Goal: Task Accomplishment & Management: Manage account settings

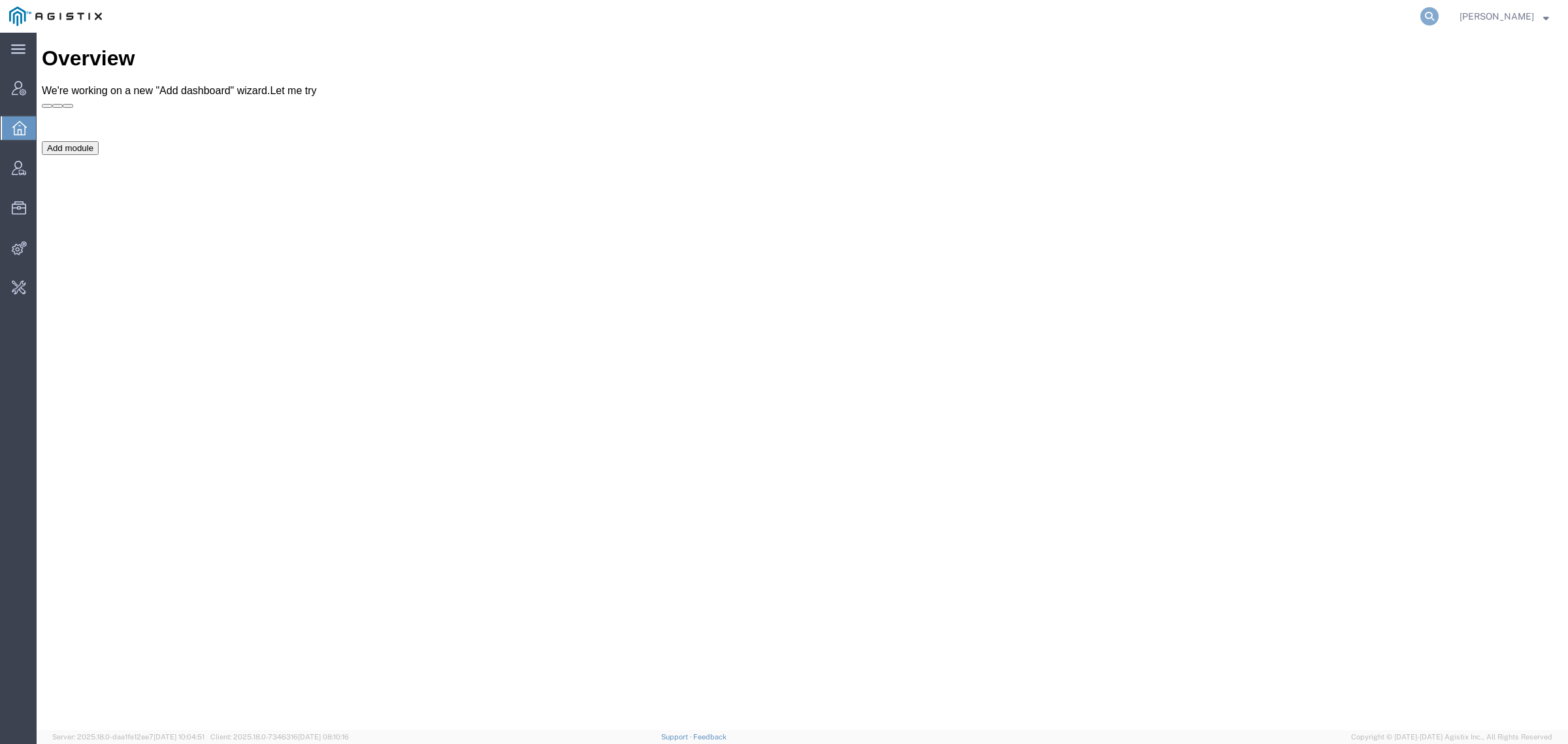
click at [1438, 15] on icon at bounding box center [1429, 16] width 18 height 18
type input "offline@syneoshealth.com"
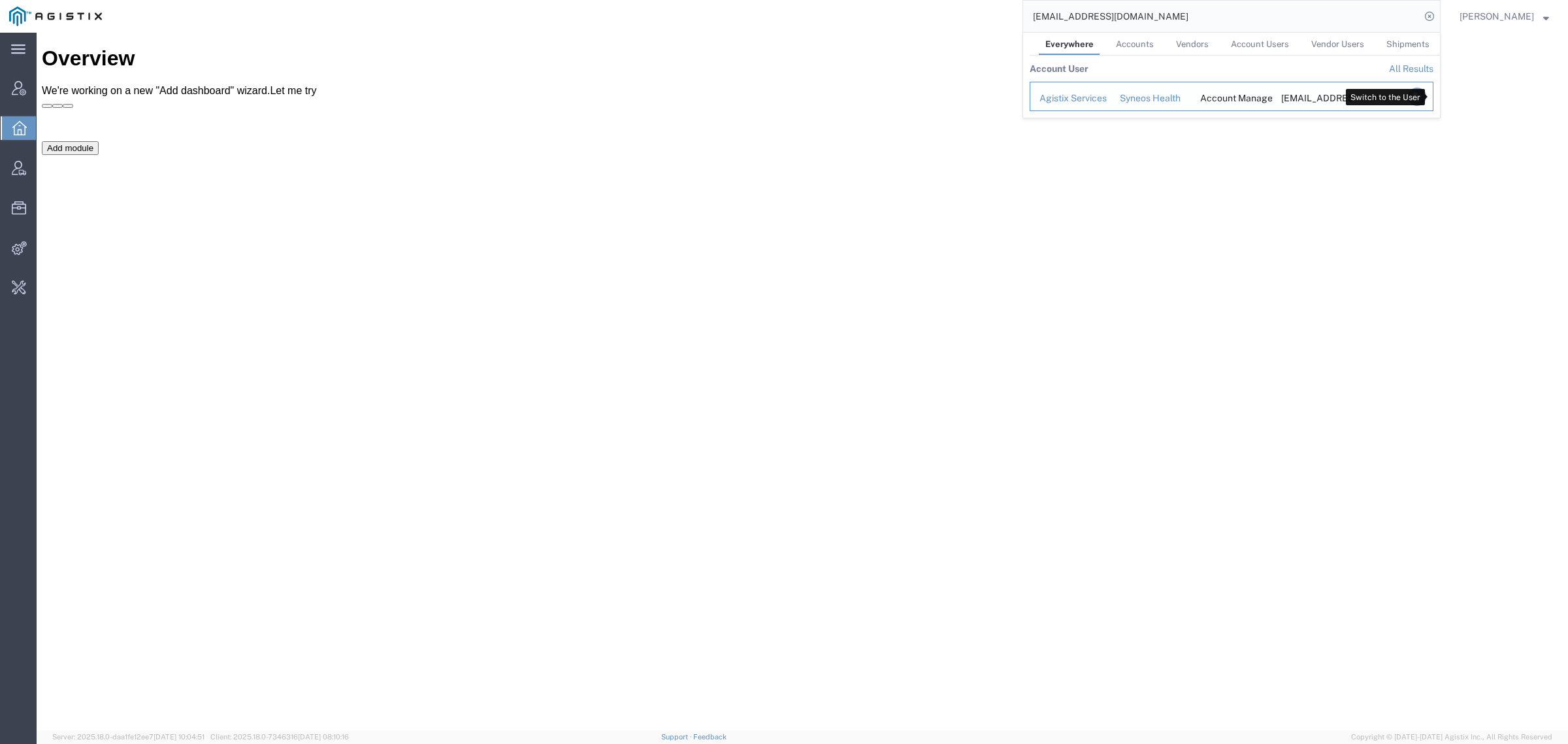
click at [1426, 98] on icon "Search Results" at bounding box center [1417, 97] width 18 height 18
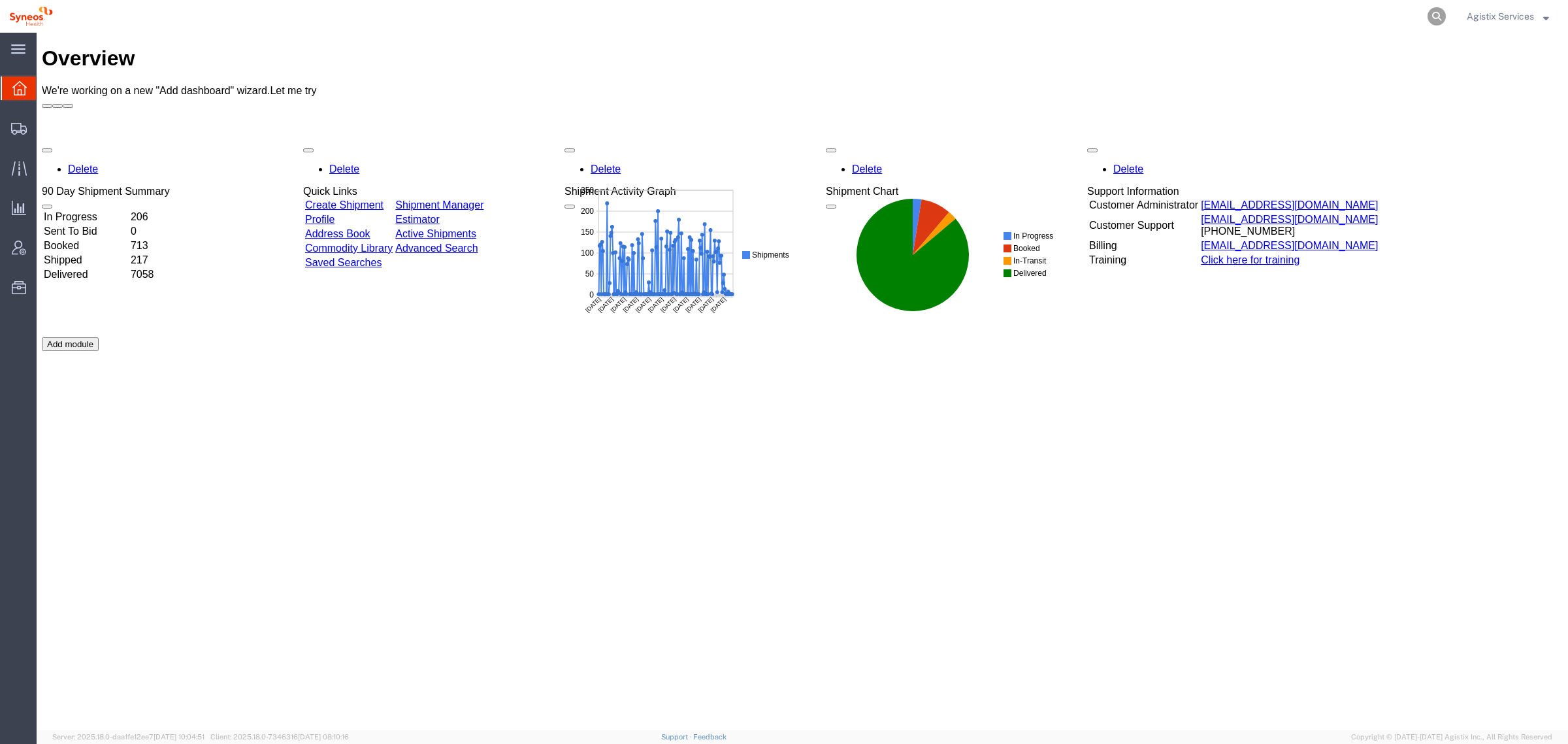
click at [1438, 11] on icon at bounding box center [1436, 16] width 18 height 18
paste input "56696847"
type input "56696847"
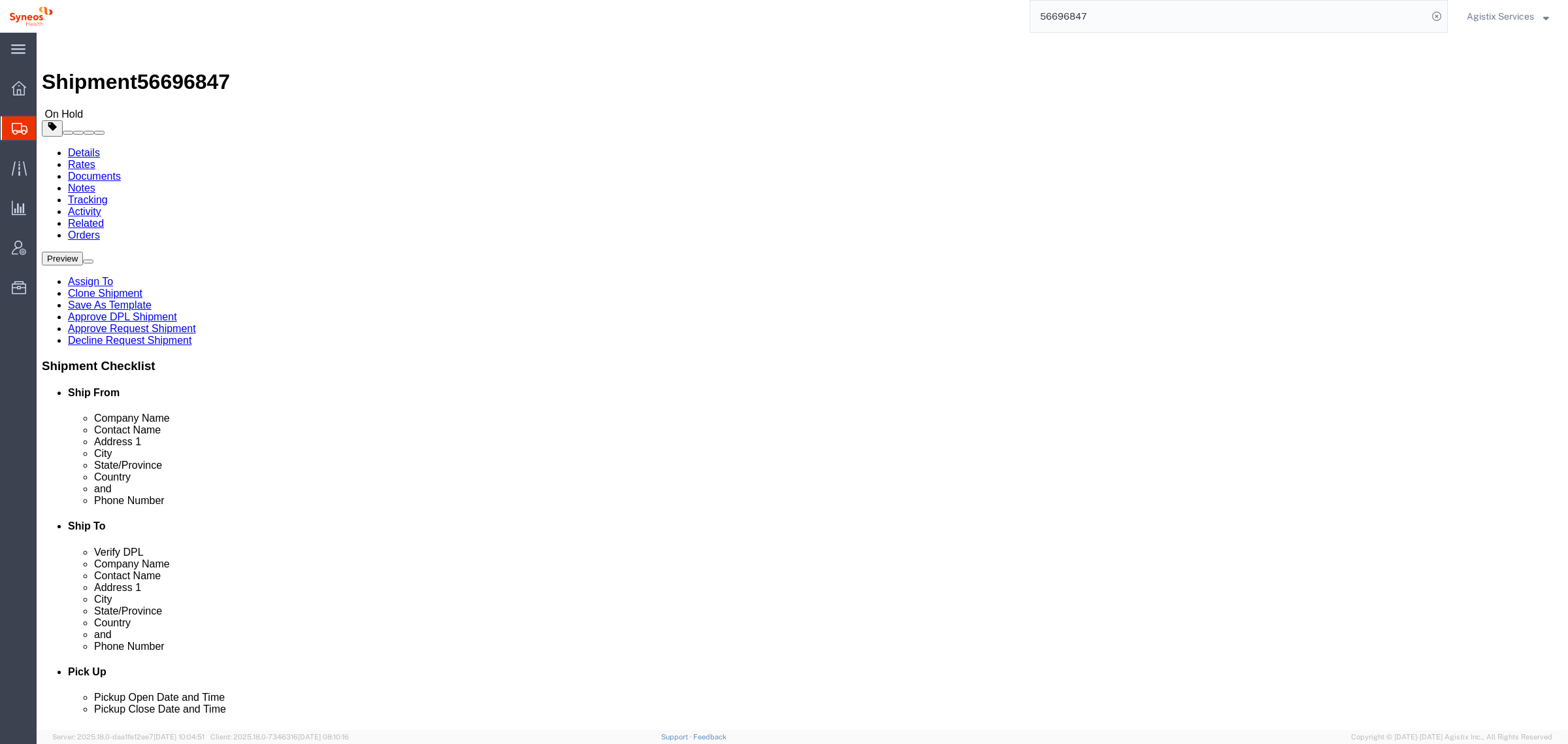
select select
click link "Approve DPL Shipment"
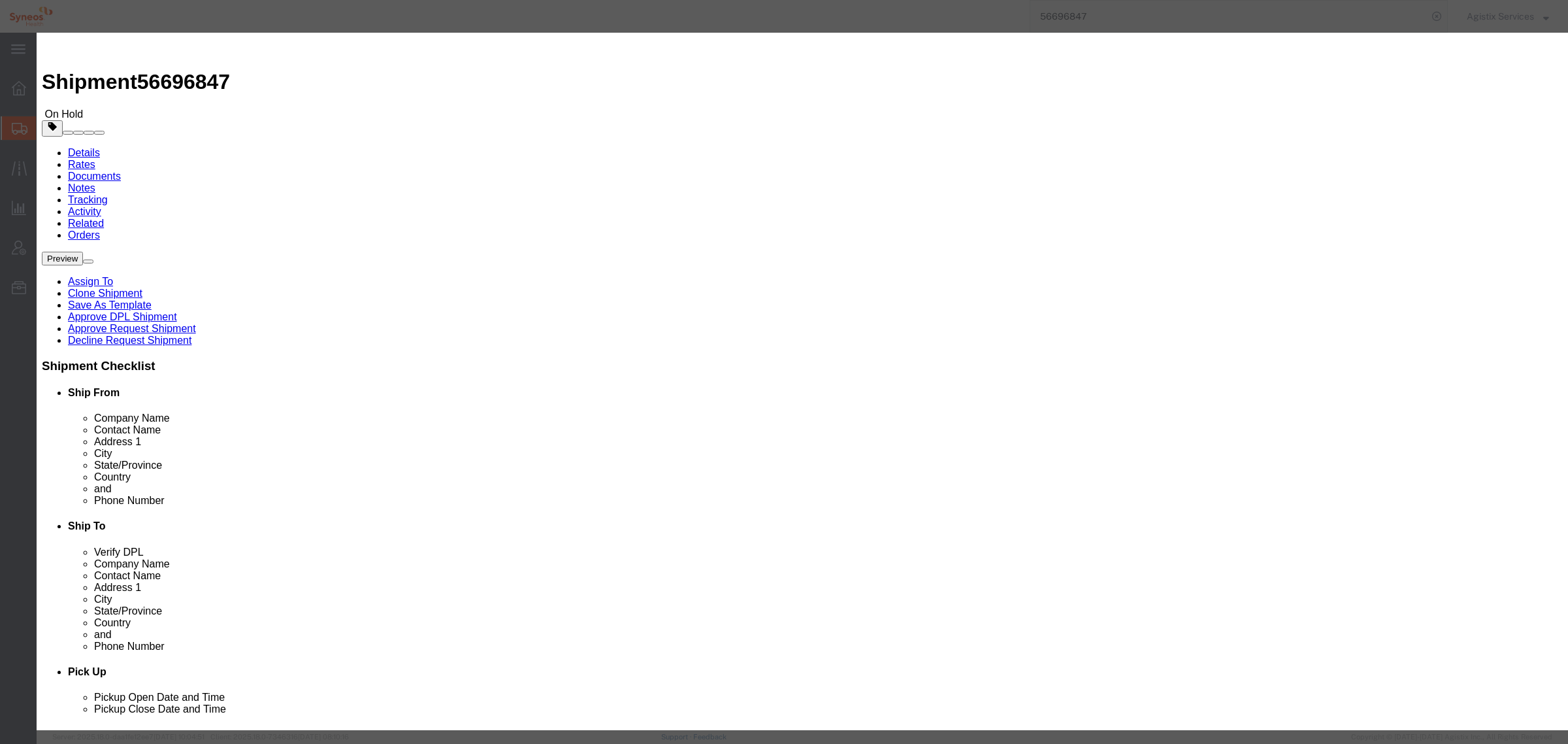
click button "Yes"
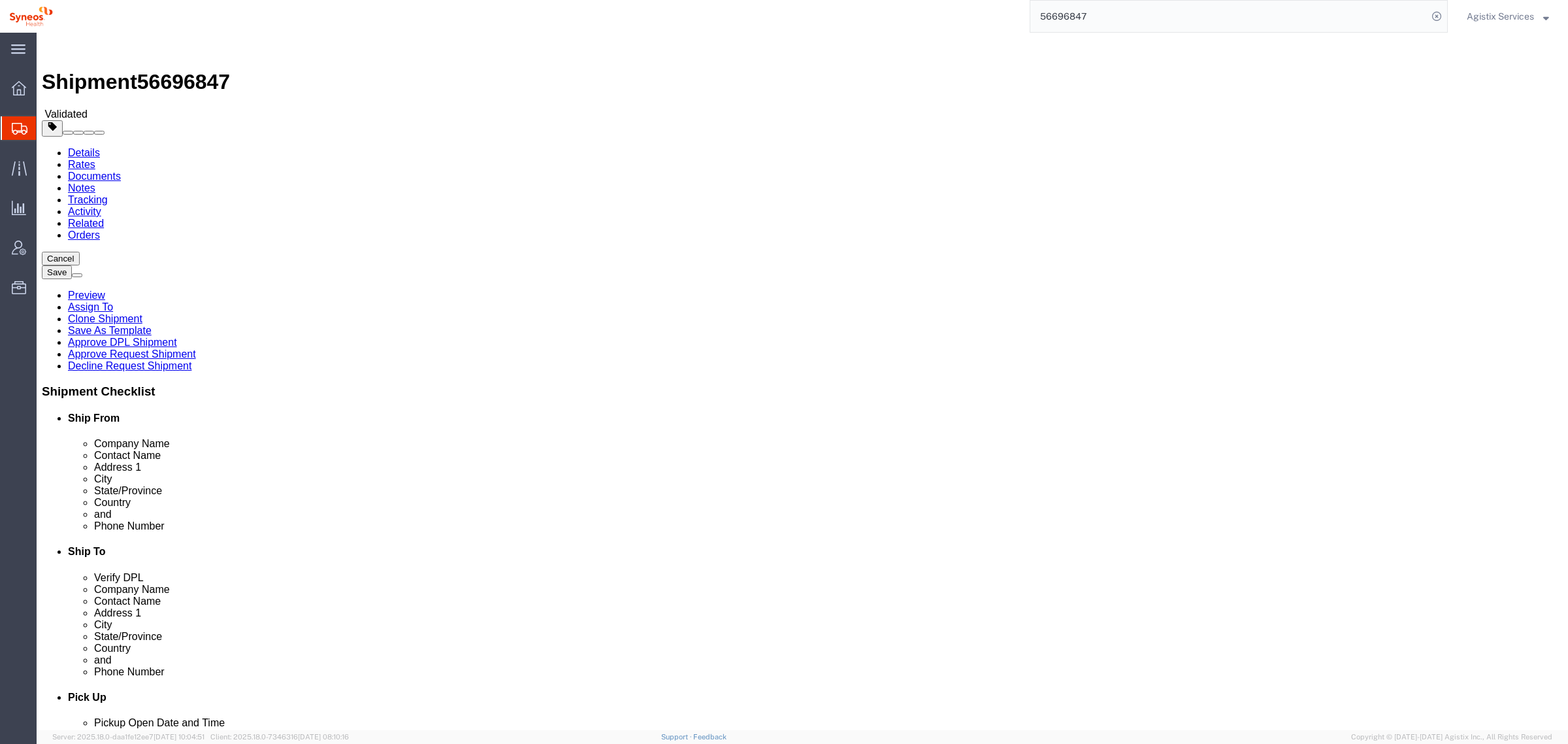
click link "Notes"
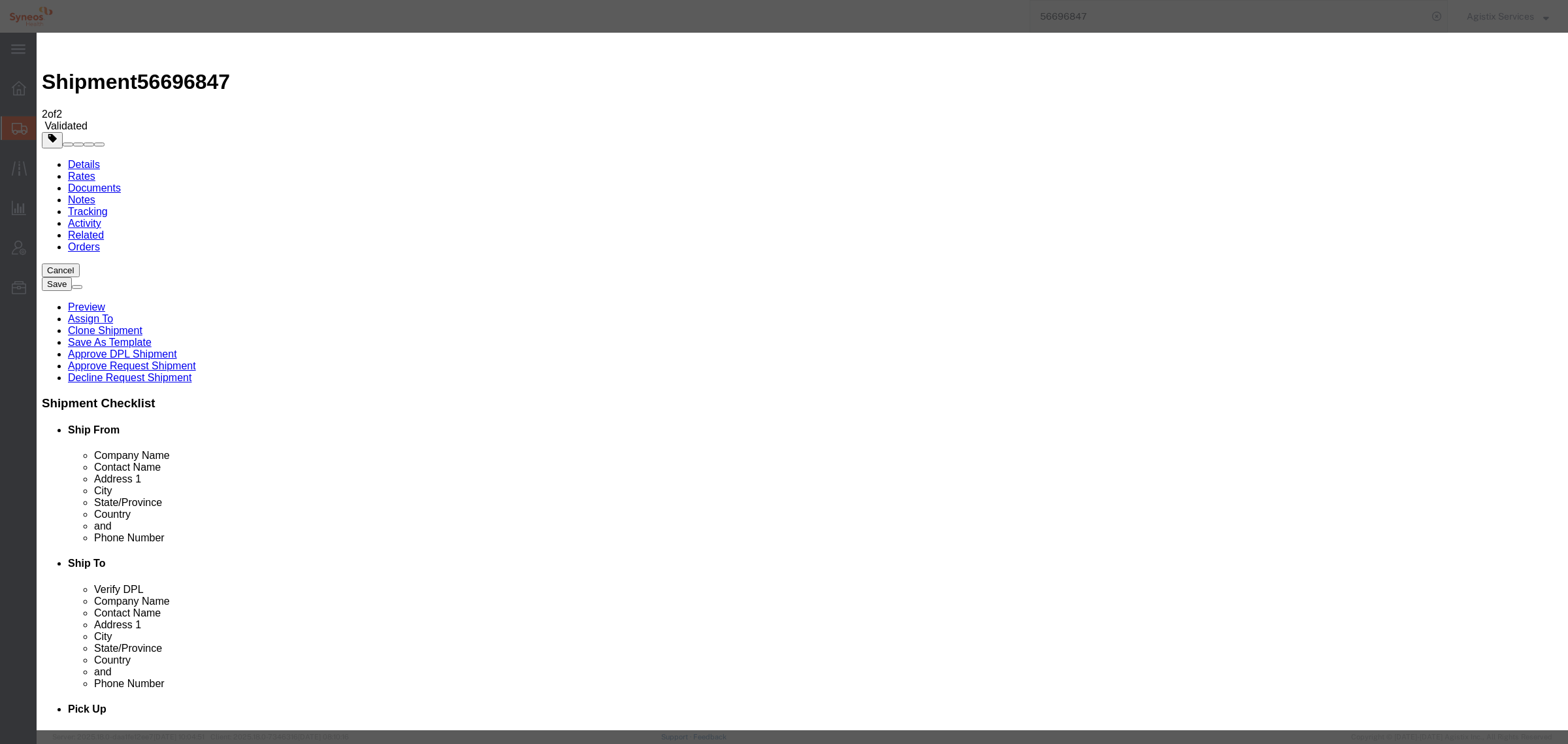
select select "APPROVAL"
drag, startPoint x: 671, startPoint y: 158, endPoint x: 671, endPoint y: 165, distance: 7.0
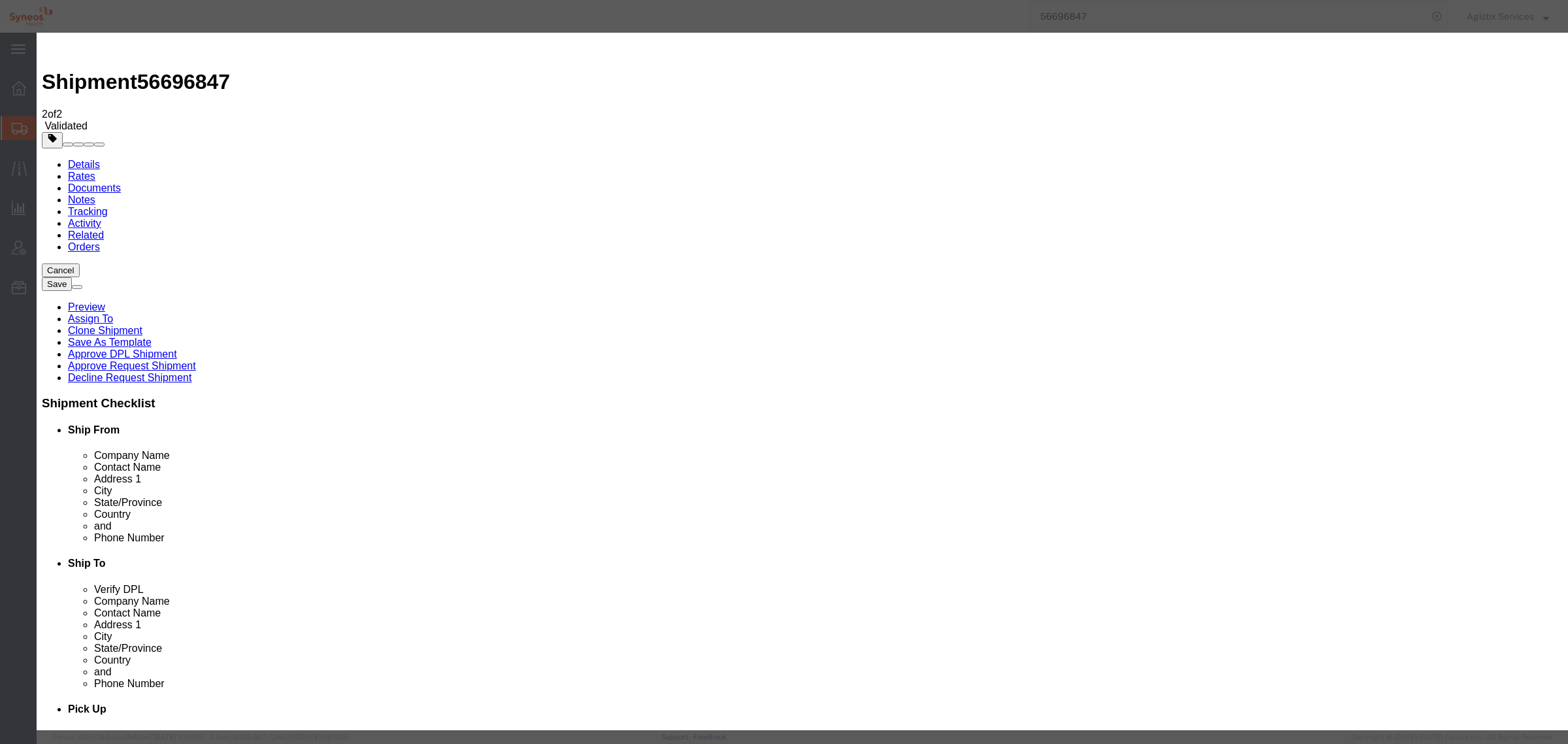
select select "PRIVATE_TO_ACCOUNT"
type textarea "A"
type textarea "Approved by Support team because domestic shipments should not be screened. - […"
